Goal: Information Seeking & Learning: Learn about a topic

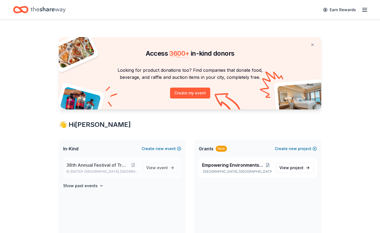
click at [116, 166] on span "38th Annual Festival of Trees" at bounding box center [96, 165] width 61 height 7
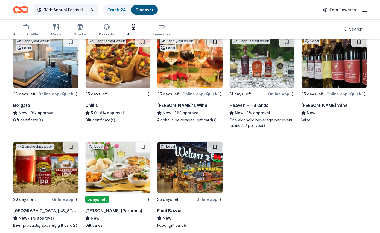
scroll to position [387, 0]
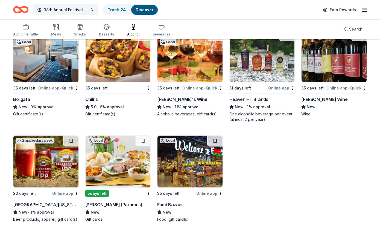
click at [115, 200] on div "Local 5 days left Stew [PERSON_NAME] (Paramus) New Gift cards" at bounding box center [118, 178] width 66 height 87
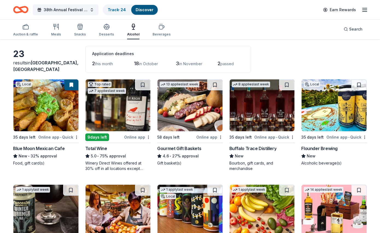
scroll to position [11, 0]
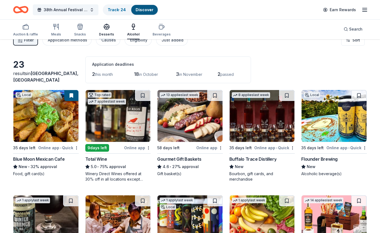
click at [106, 31] on div "Desserts" at bounding box center [106, 29] width 15 height 13
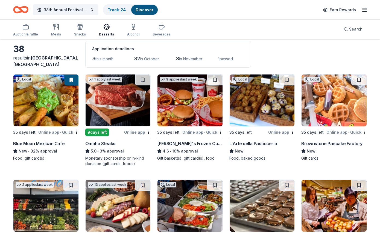
scroll to position [29, 0]
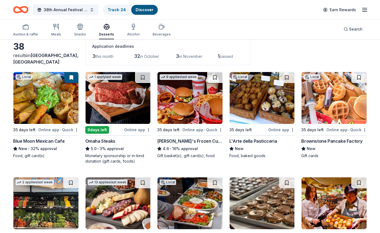
click at [114, 85] on img at bounding box center [118, 98] width 65 height 52
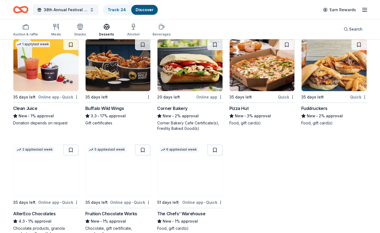
scroll to position [691, 0]
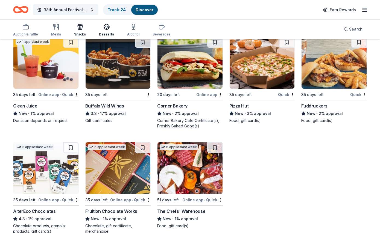
click at [74, 28] on div "button" at bounding box center [80, 26] width 12 height 7
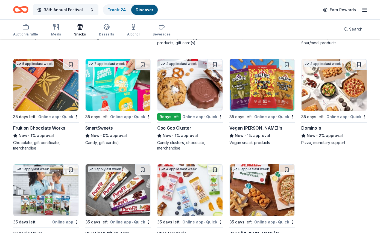
scroll to position [1125, 0]
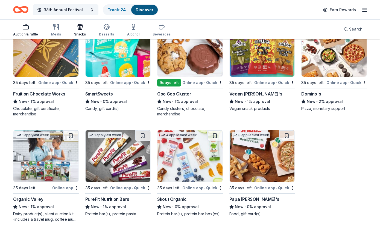
click at [30, 29] on div "button" at bounding box center [25, 26] width 25 height 7
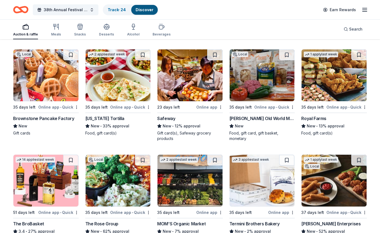
scroll to position [7, 0]
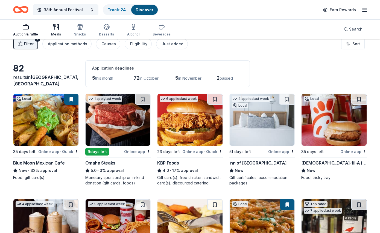
click at [57, 30] on div "Meals" at bounding box center [56, 29] width 10 height 13
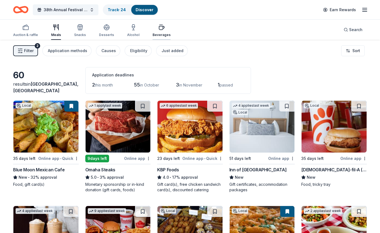
click at [155, 31] on div "Beverages" at bounding box center [161, 30] width 18 height 13
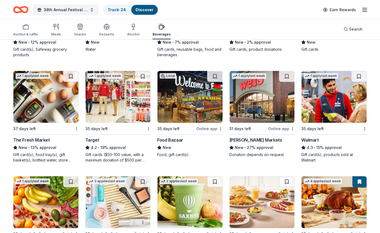
scroll to position [320, 0]
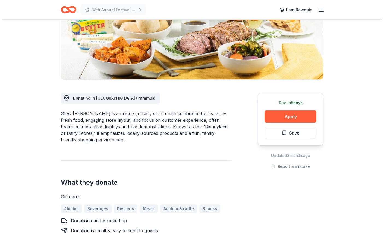
scroll to position [89, 0]
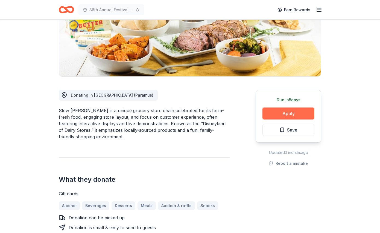
click at [271, 113] on button "Apply" at bounding box center [288, 114] width 52 height 12
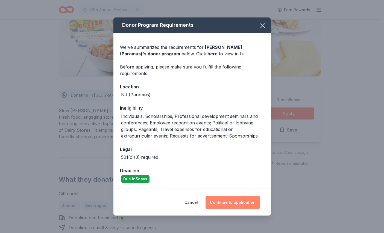
click at [231, 198] on button "Continue to application" at bounding box center [232, 202] width 54 height 13
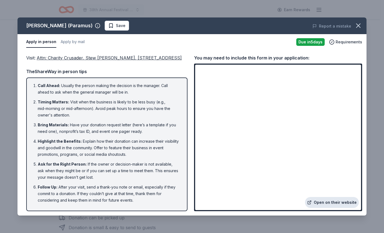
click at [329, 199] on link "Open on their website" at bounding box center [332, 202] width 54 height 11
